Goal: Information Seeking & Learning: Learn about a topic

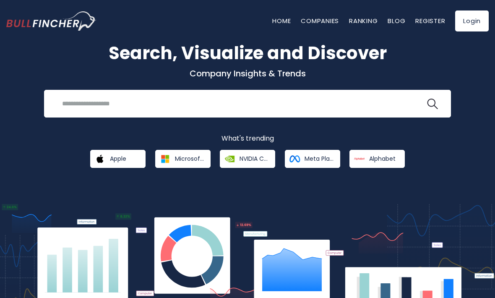
scroll to position [52, 0]
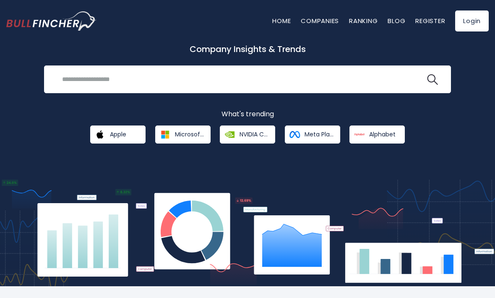
click at [65, 84] on input "search" at bounding box center [241, 79] width 369 height 16
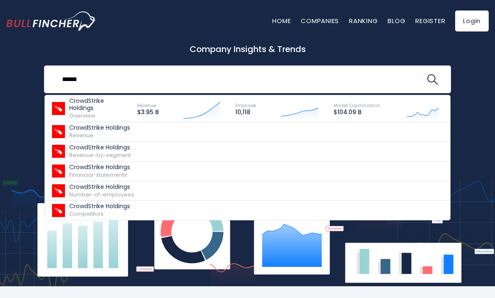
type input "*****"
click at [78, 109] on p "CrowdStrike Holdings" at bounding box center [99, 104] width 60 height 14
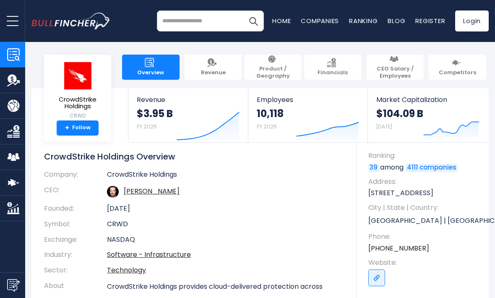
click at [74, 126] on link "+ Follow" at bounding box center [78, 127] width 42 height 15
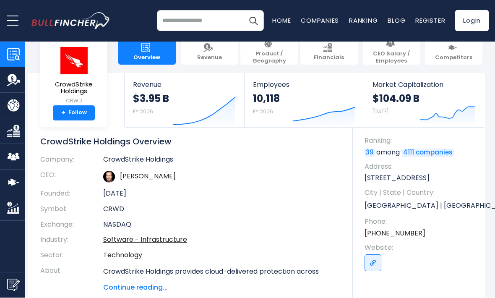
scroll to position [7, 2]
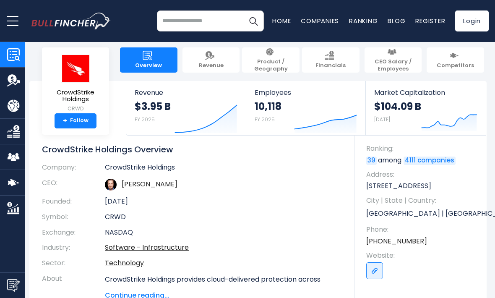
click at [199, 60] on link "Revenue" at bounding box center [212, 59] width 58 height 25
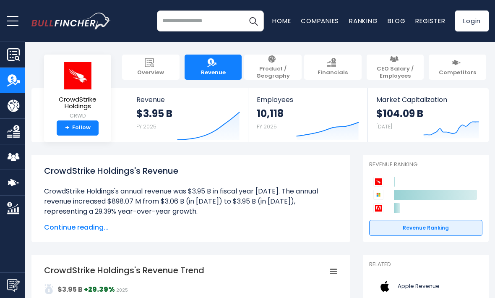
click at [408, 77] on span "CEO Salary / Employees" at bounding box center [395, 72] width 49 height 14
click at [406, 68] on span "CEO Salary / Employees" at bounding box center [395, 72] width 49 height 14
click at [411, 65] on span "CEO Salary / Employees" at bounding box center [395, 72] width 49 height 14
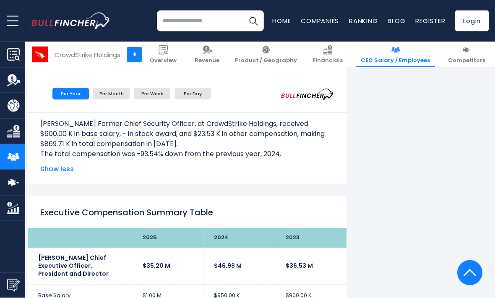
scroll to position [1157, 4]
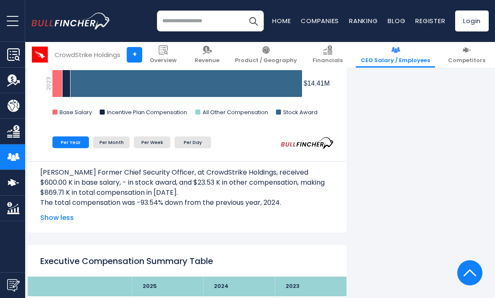
click at [176, 21] on input "search" at bounding box center [210, 20] width 107 height 21
type input "**********"
click at [250, 21] on button "Search" at bounding box center [253, 20] width 21 height 21
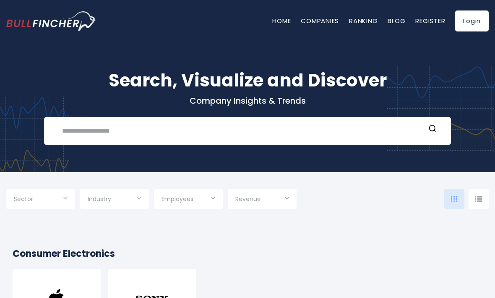
click at [336, 134] on input "text" at bounding box center [241, 131] width 369 height 16
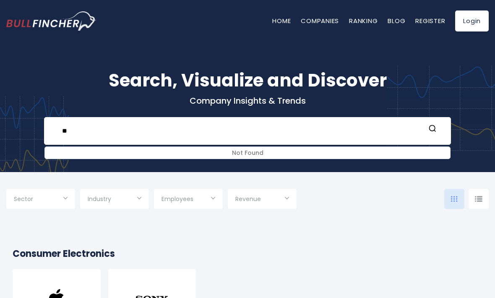
type input "*"
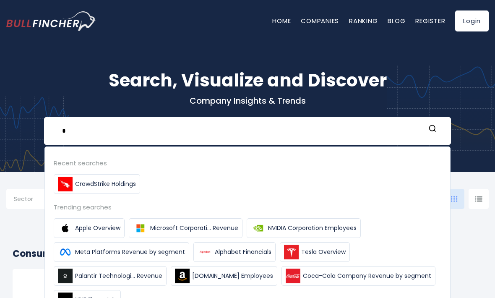
type input "*"
click at [146, 232] on img at bounding box center [140, 228] width 15 height 15
click at [160, 227] on span "Microsoft Corporati... Revenue" at bounding box center [194, 228] width 88 height 9
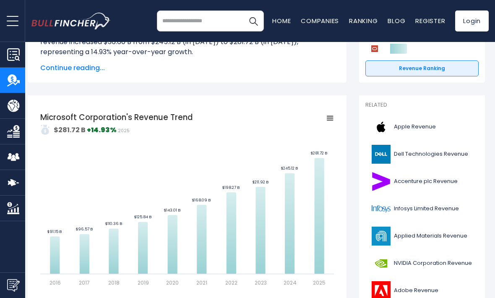
scroll to position [0, 4]
